Goal: Find specific page/section: Find specific page/section

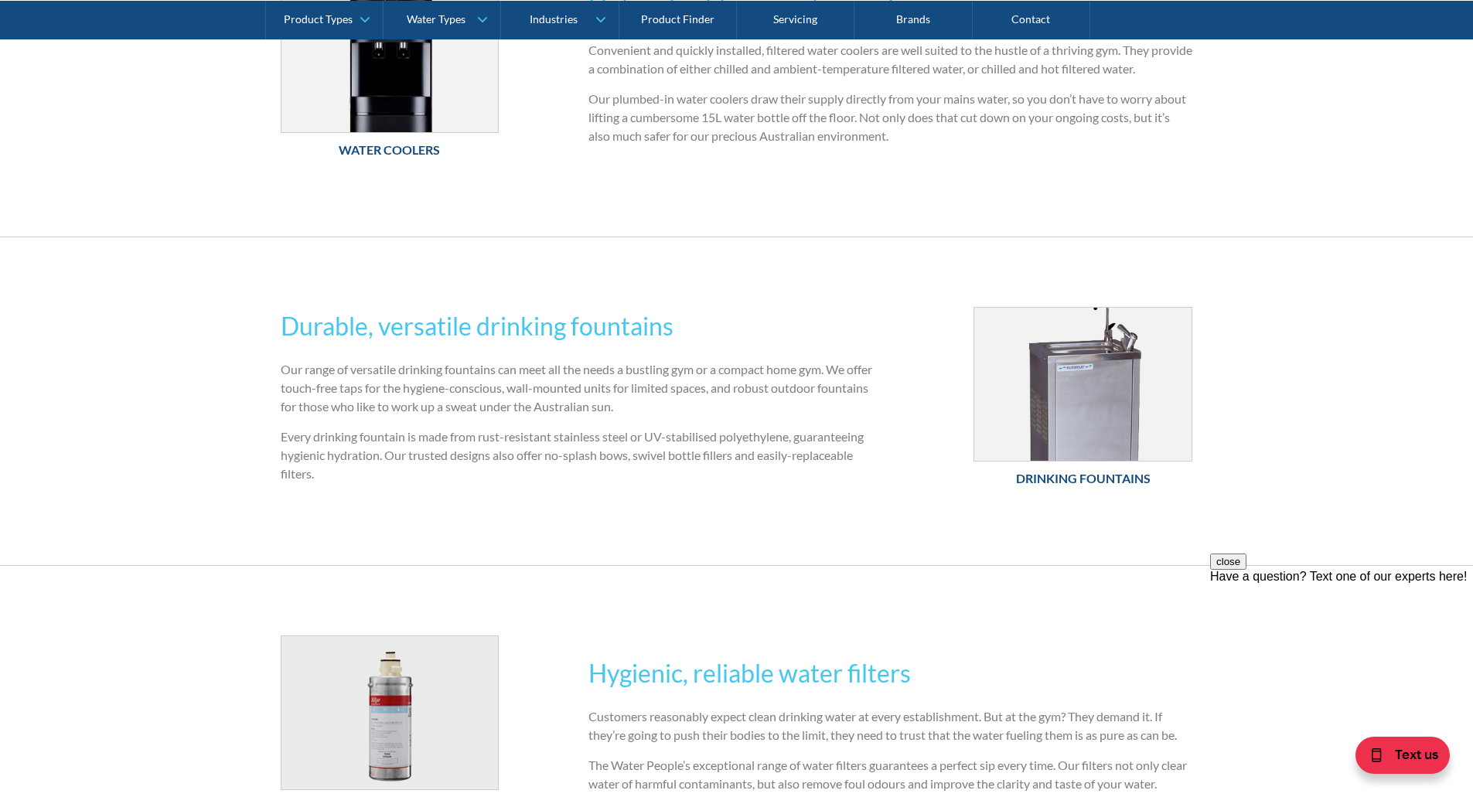
scroll to position [696, 0]
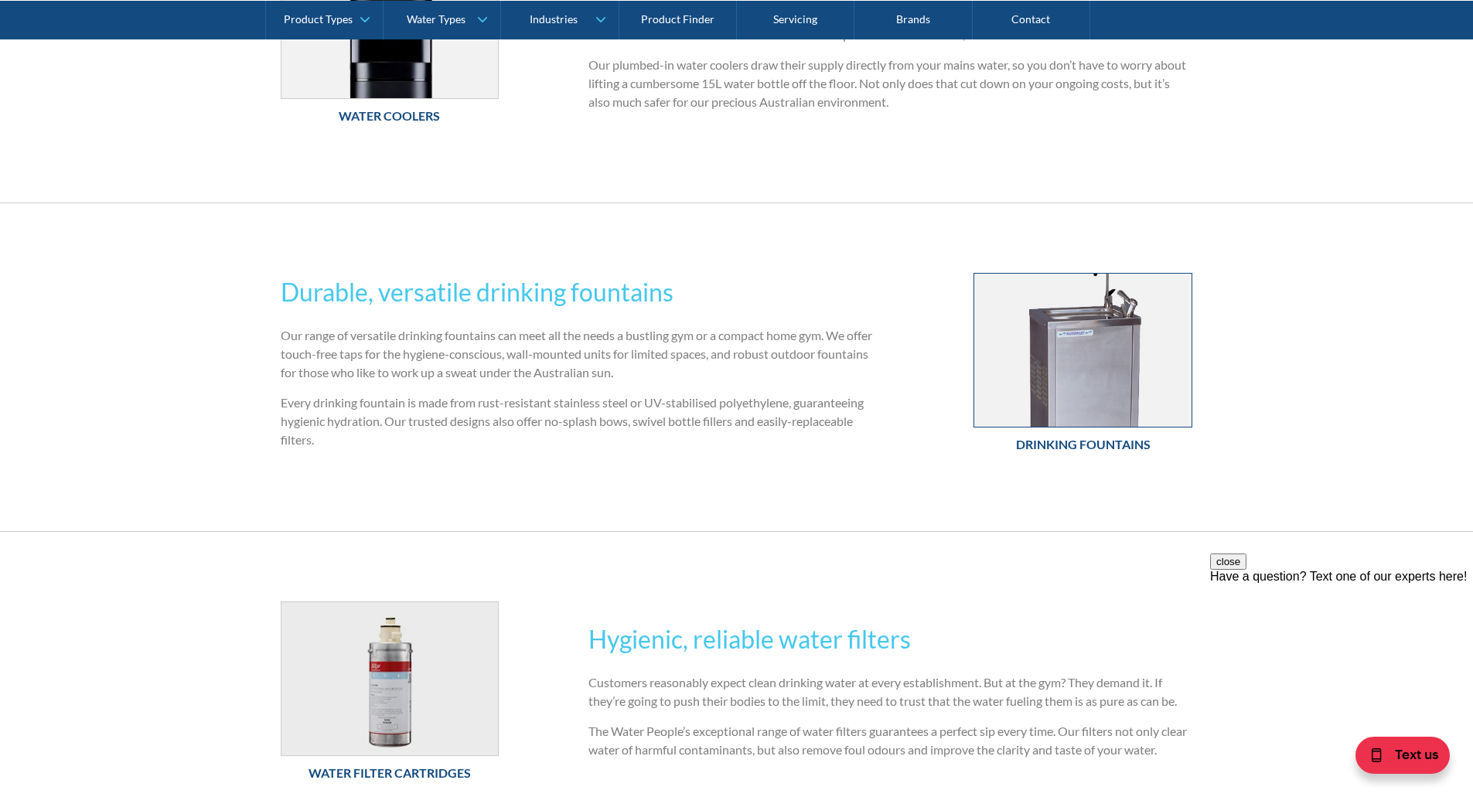
click at [1118, 395] on img at bounding box center [1082, 350] width 217 height 153
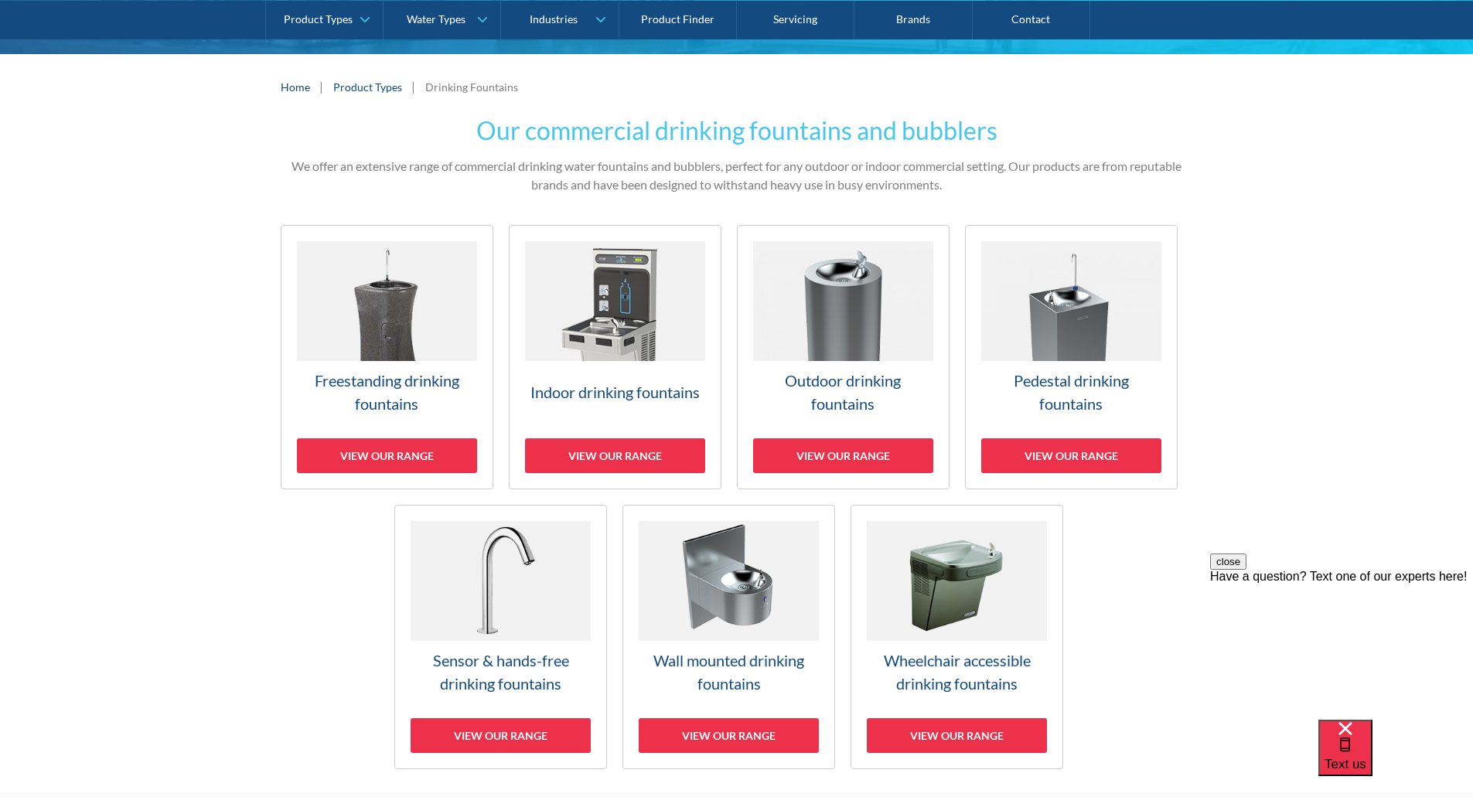
scroll to position [309, 0]
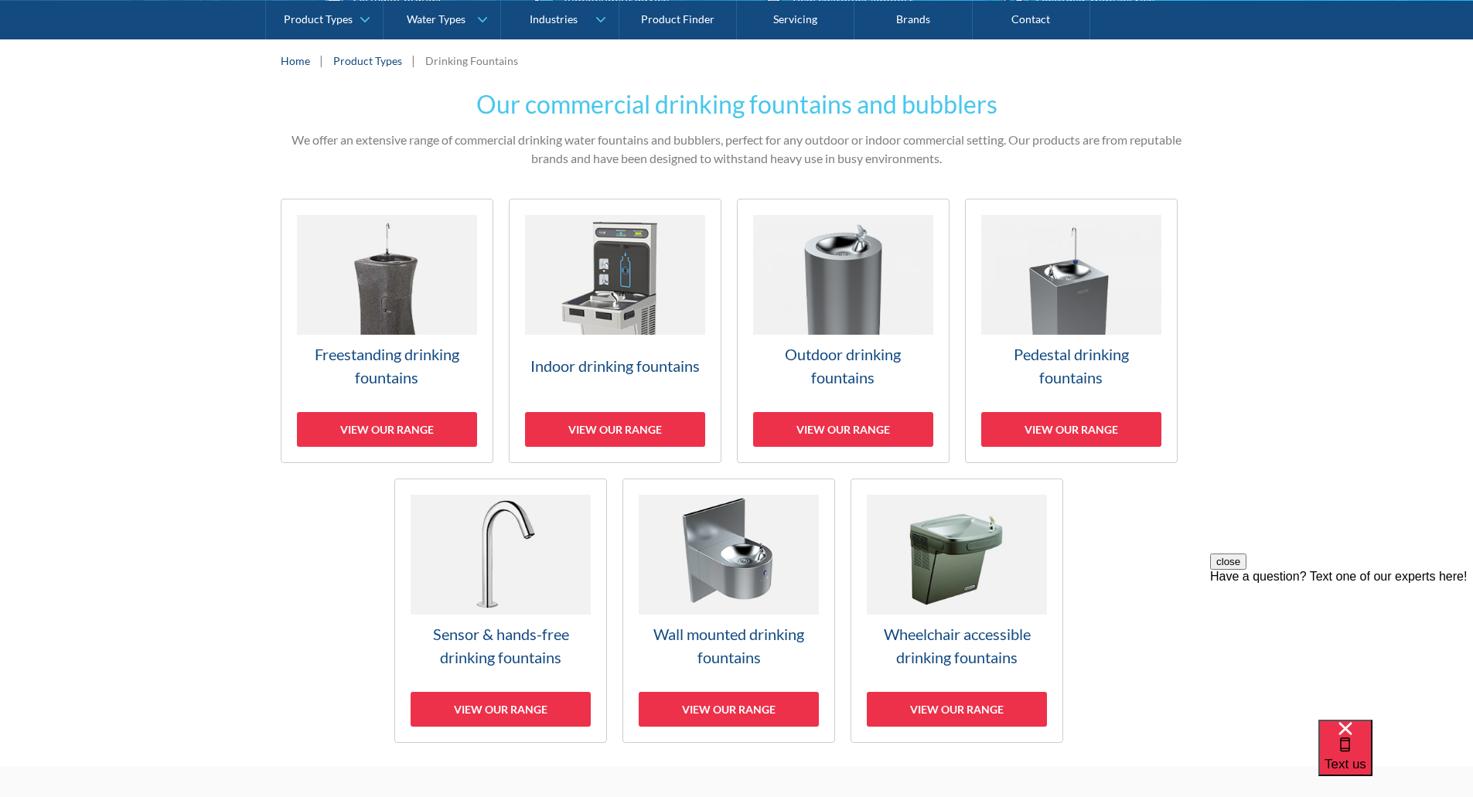
click at [391, 355] on h3 "Freestanding drinking fountains" at bounding box center [387, 366] width 180 height 46
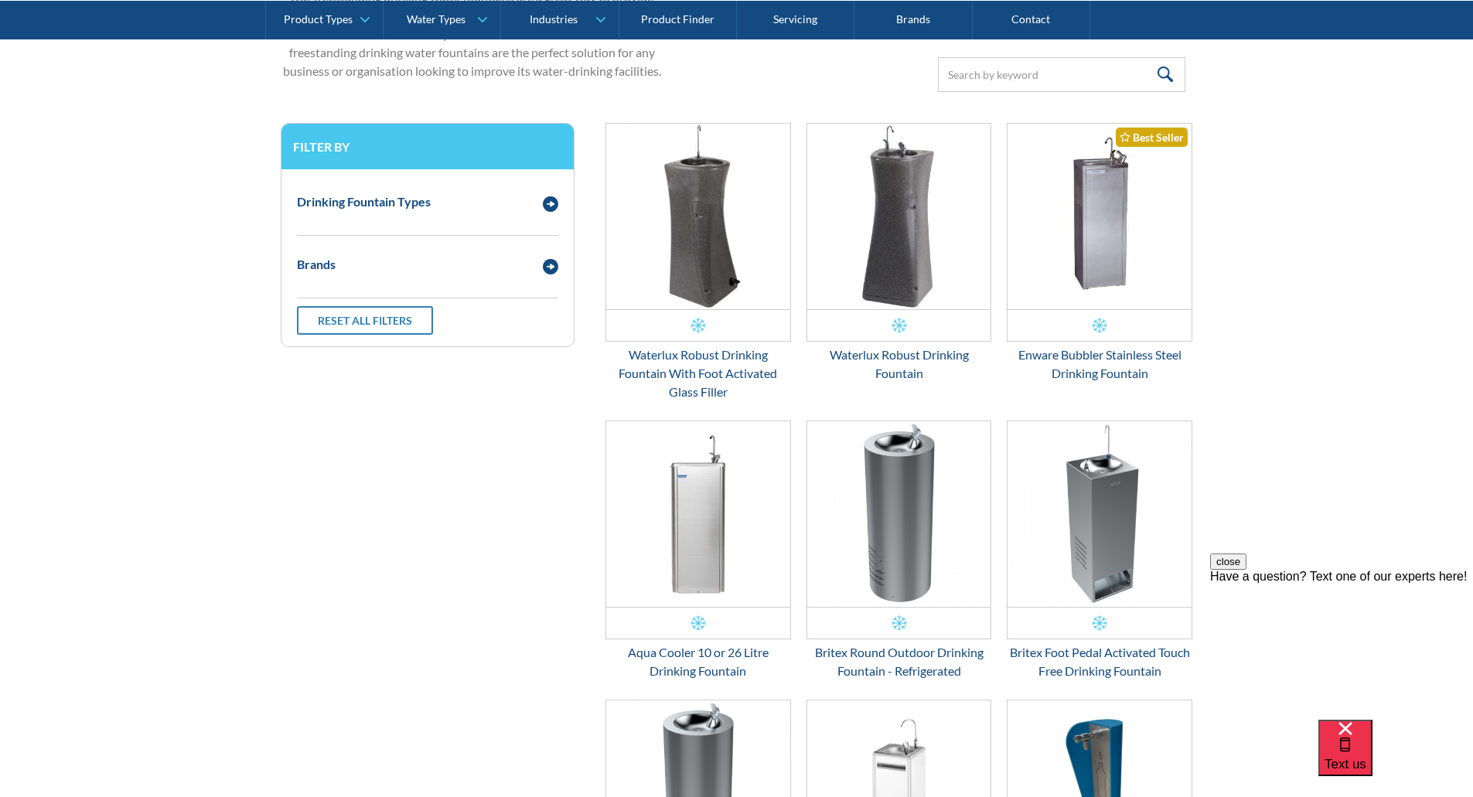
scroll to position [496, 0]
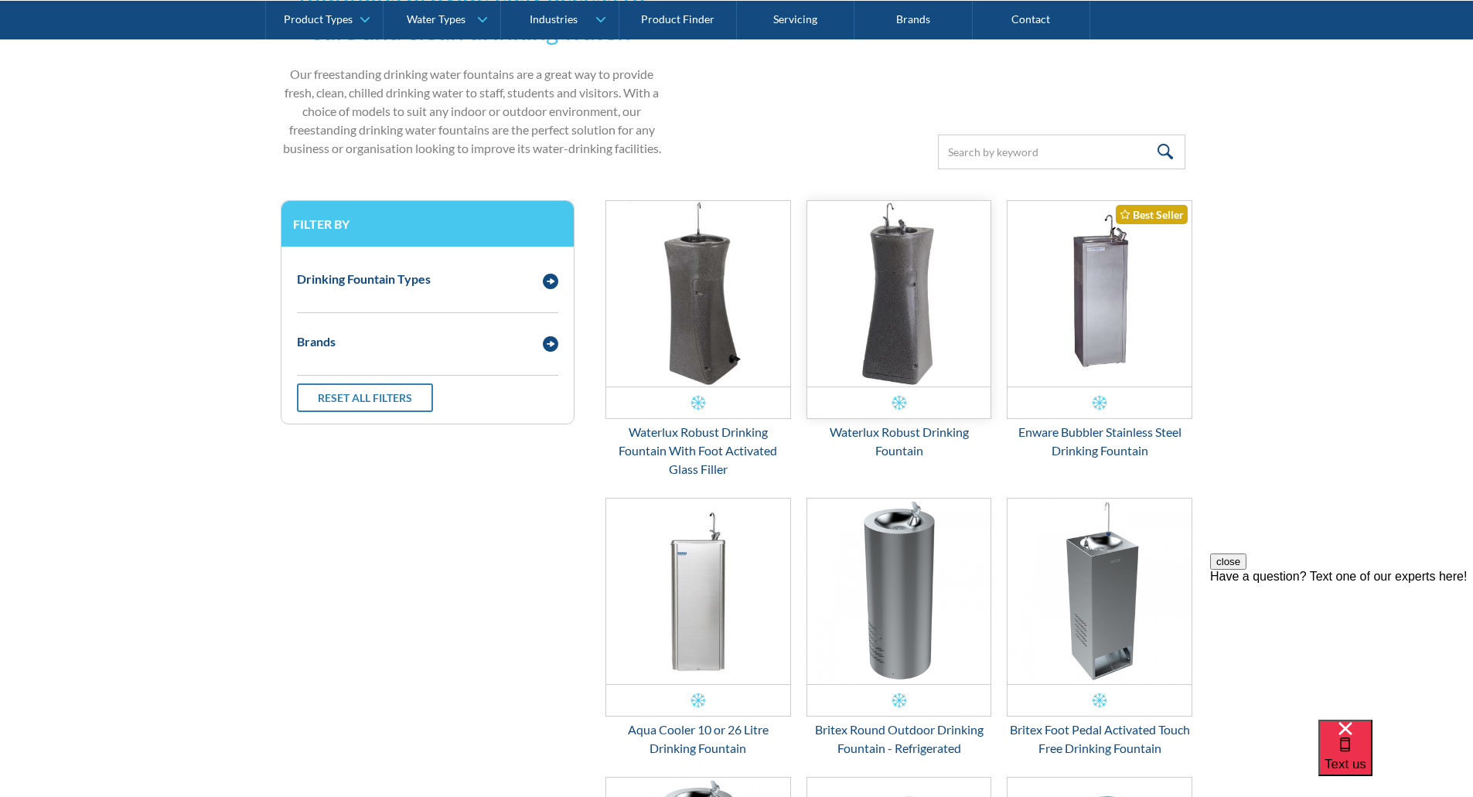
click at [906, 283] on img "Email Form 3" at bounding box center [899, 294] width 184 height 186
